Goal: Navigation & Orientation: Find specific page/section

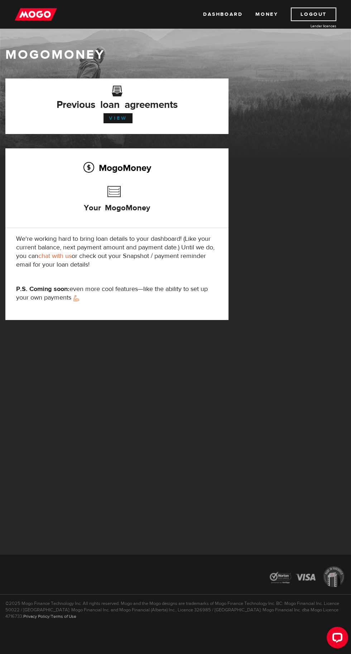
click at [115, 118] on link "View" at bounding box center [118, 118] width 29 height 10
click at [36, 14] on img at bounding box center [36, 15] width 42 height 14
click at [221, 14] on link "Dashboard" at bounding box center [222, 15] width 39 height 14
